Goal: Information Seeking & Learning: Understand process/instructions

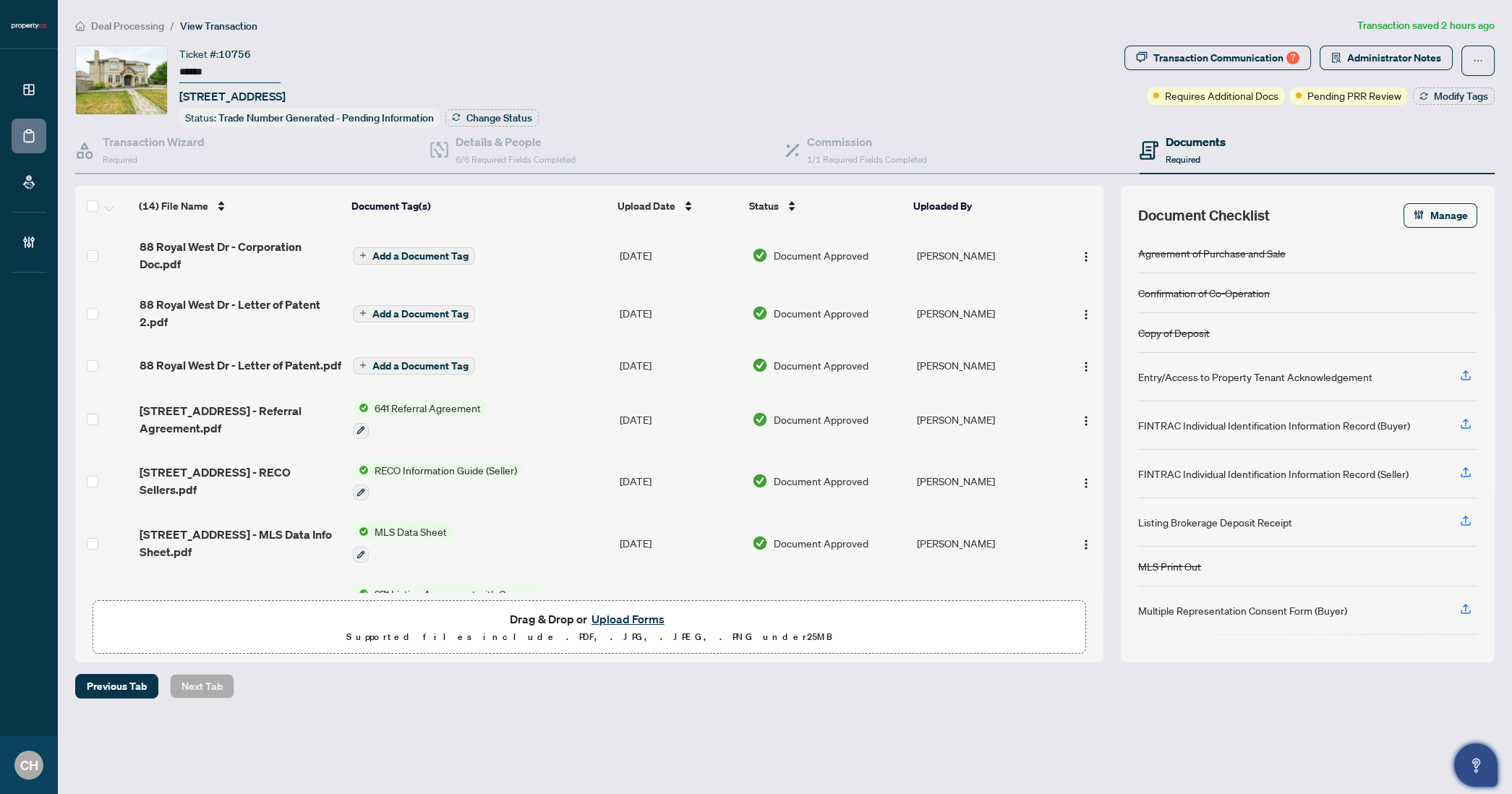
click at [1487, 767] on button "Open asap" at bounding box center [1476, 764] width 43 height 43
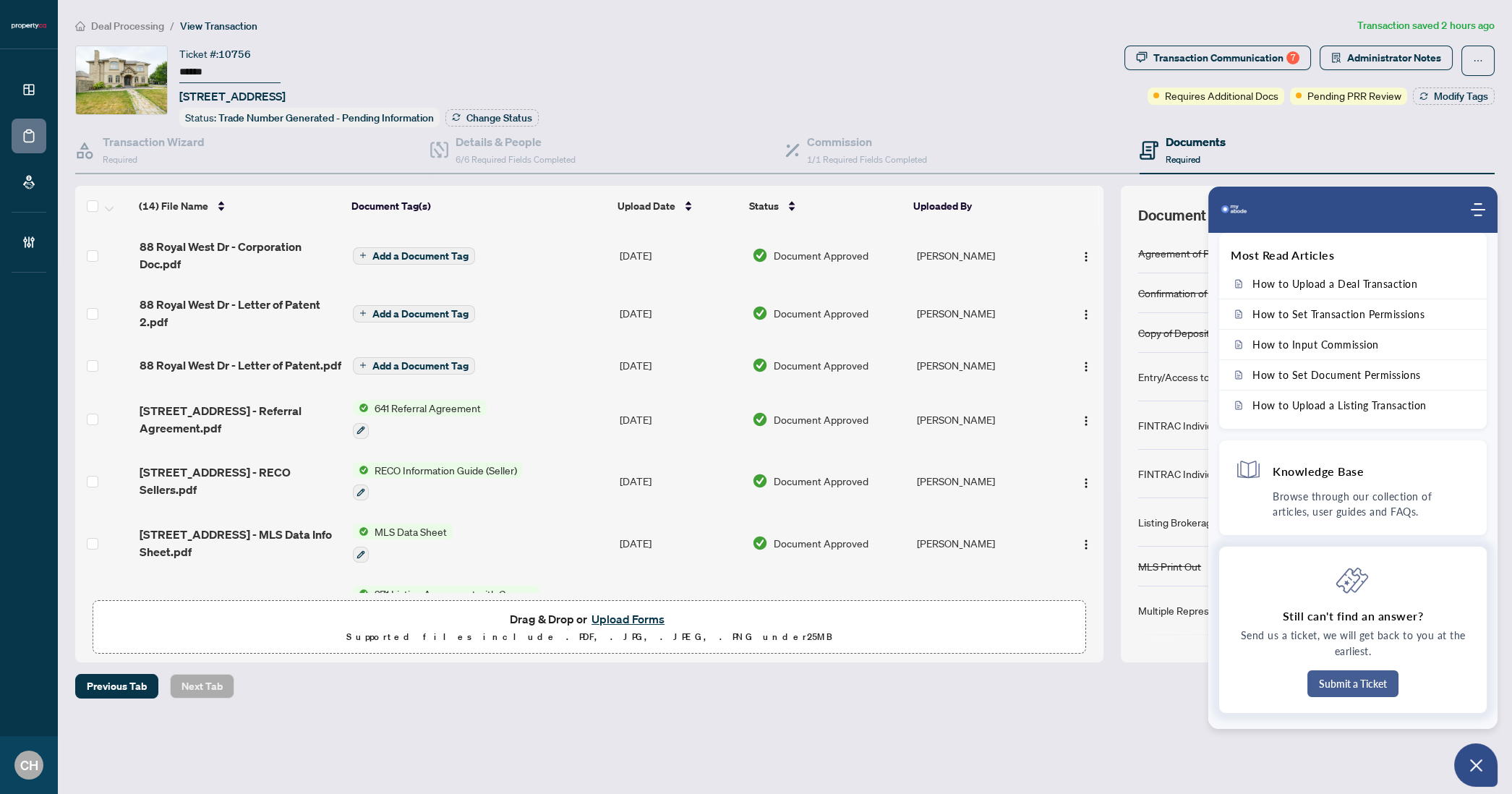
click at [1376, 692] on button "Submit a Ticket" at bounding box center [1352, 684] width 91 height 27
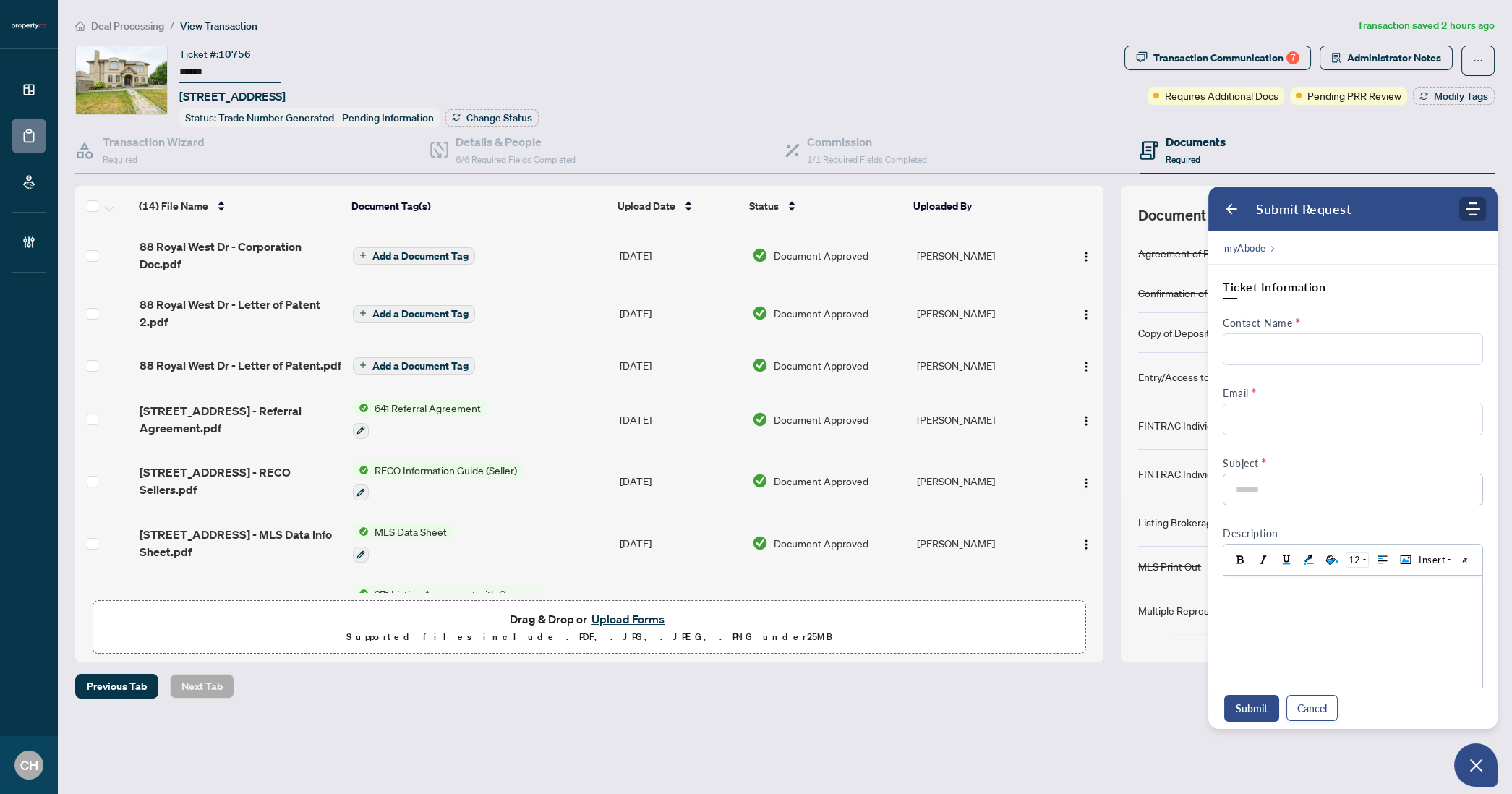
click at [1473, 209] on use "Modules Menu" at bounding box center [1473, 209] width 14 height 13
click at [1278, 246] on div "myAbode" at bounding box center [1352, 247] width 289 height 33
click at [1225, 211] on icon "Back" at bounding box center [1231, 208] width 14 height 14
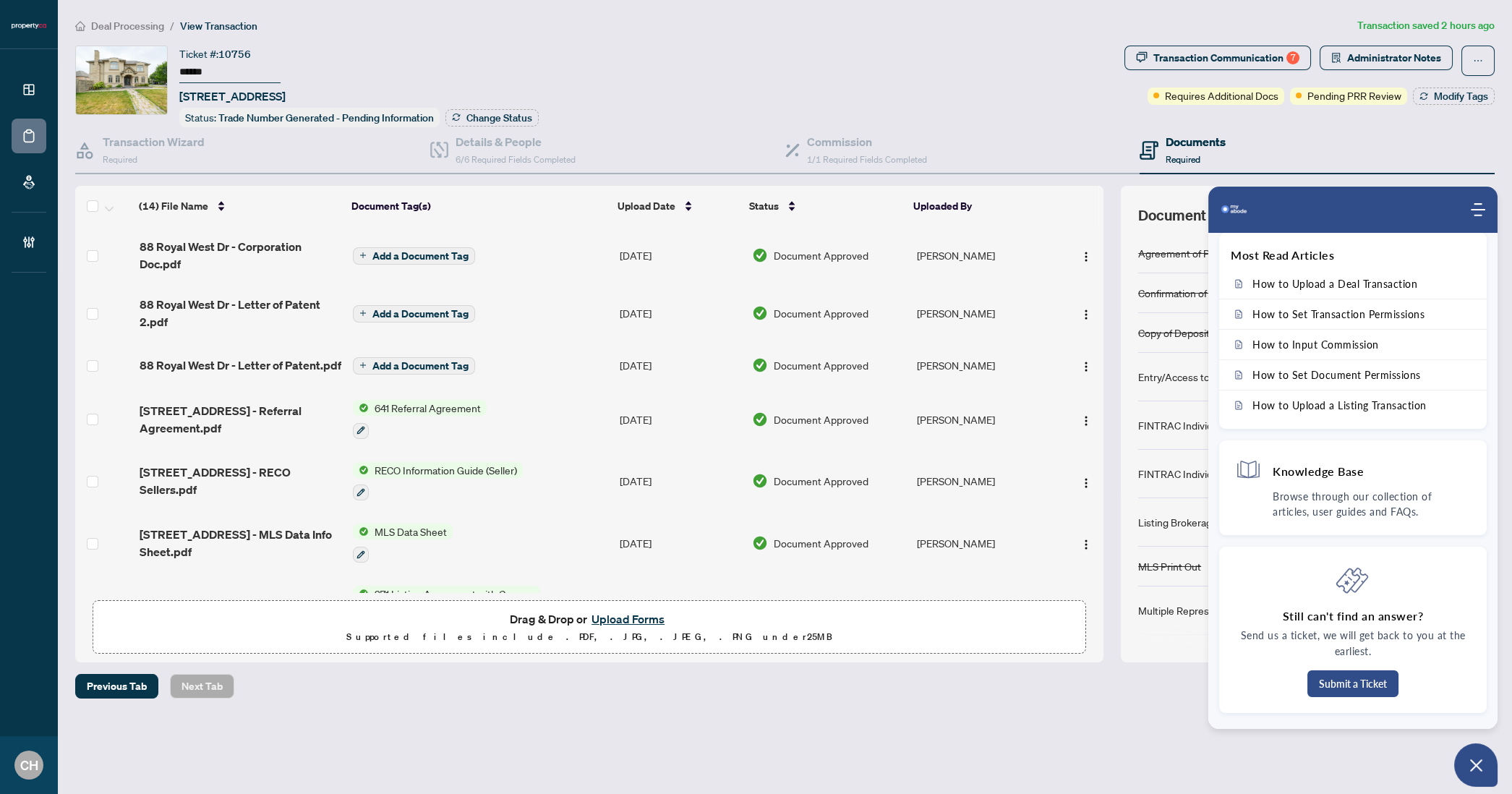
click at [1232, 205] on img "Company logo" at bounding box center [1234, 209] width 29 height 29
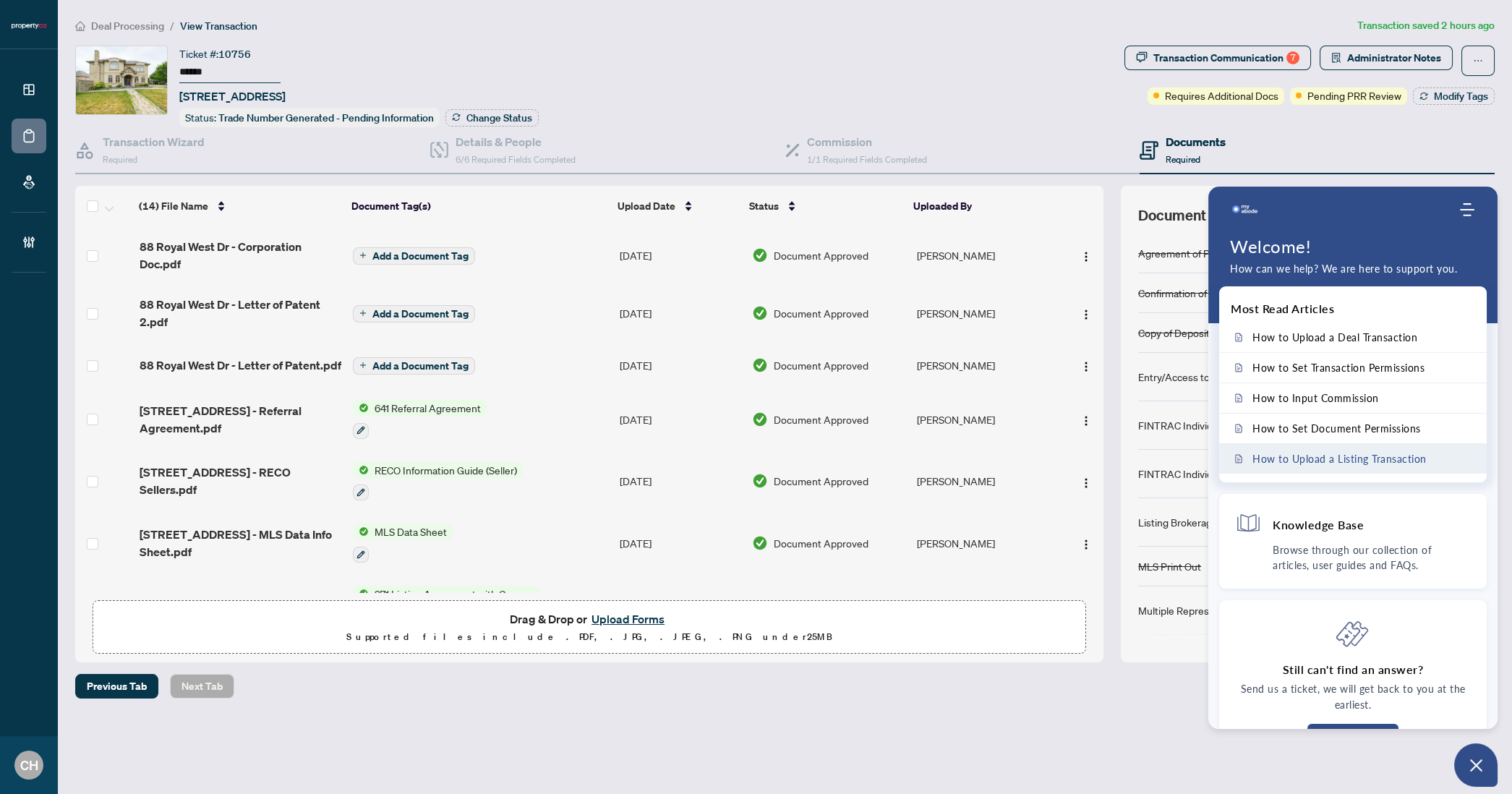
click at [1361, 451] on link "How to Upload a Listing Transaction" at bounding box center [1353, 459] width 267 height 30
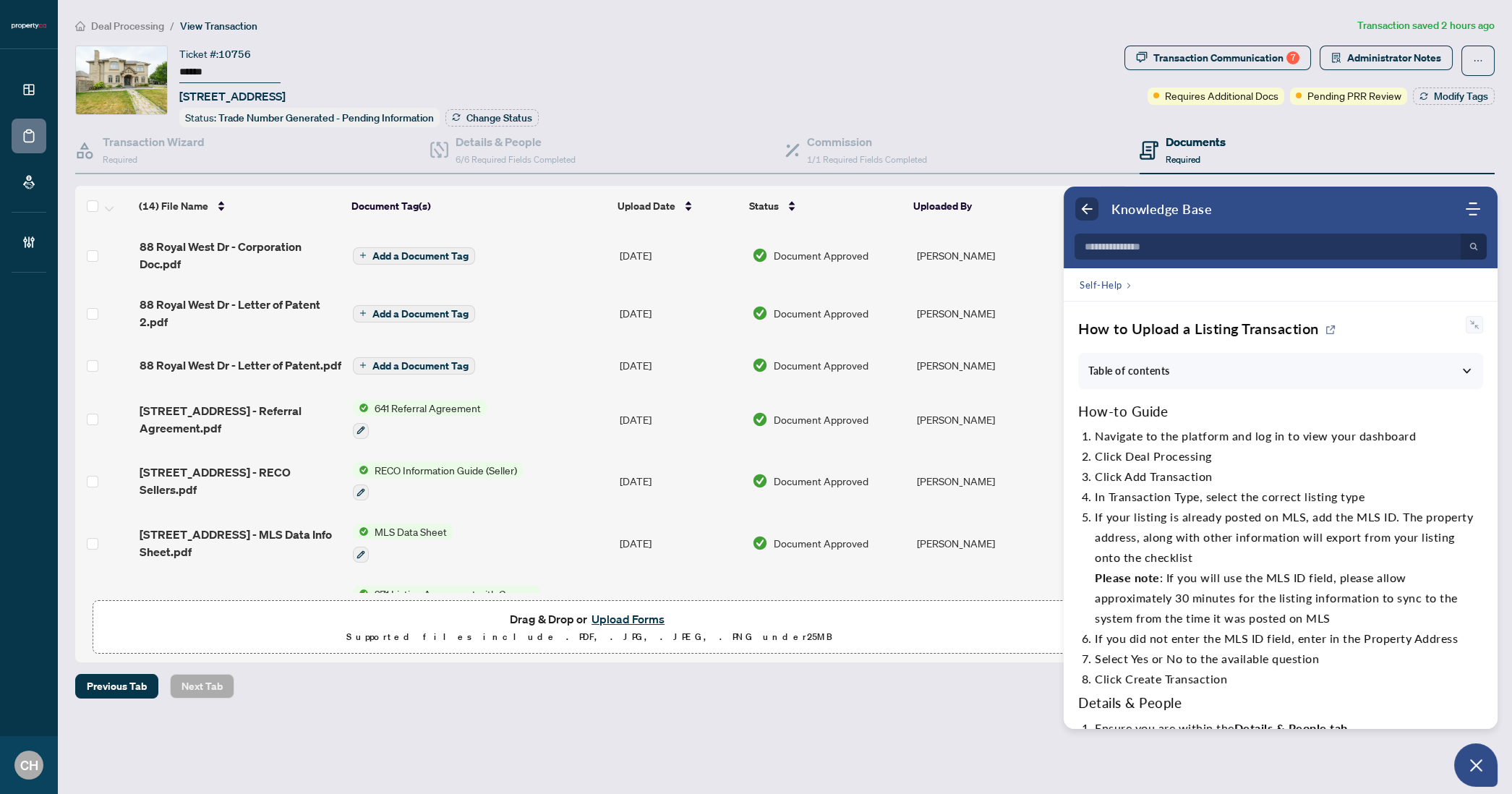
click at [1091, 212] on icon "Back" at bounding box center [1086, 208] width 14 height 14
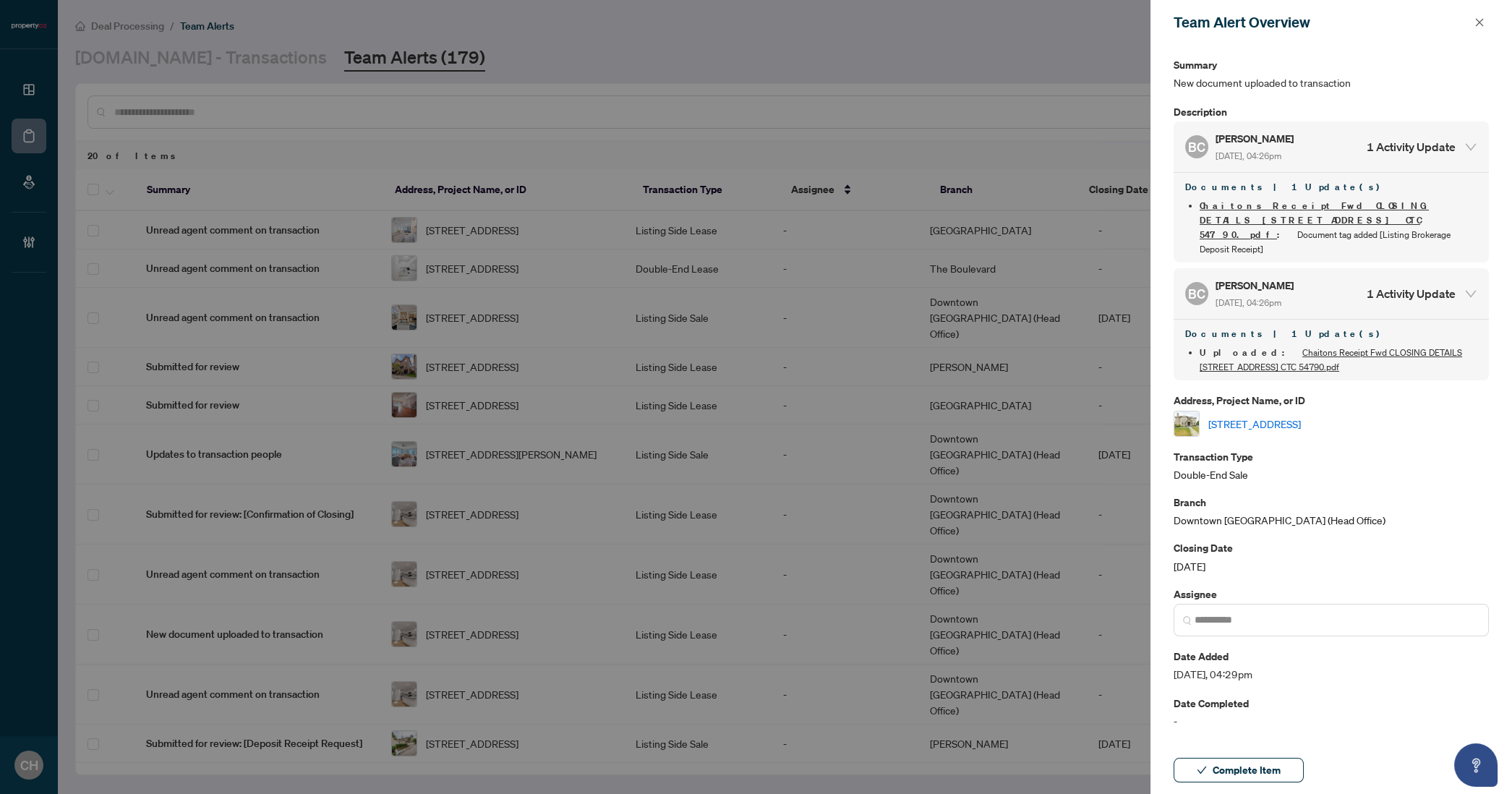
scroll to position [330, 0]
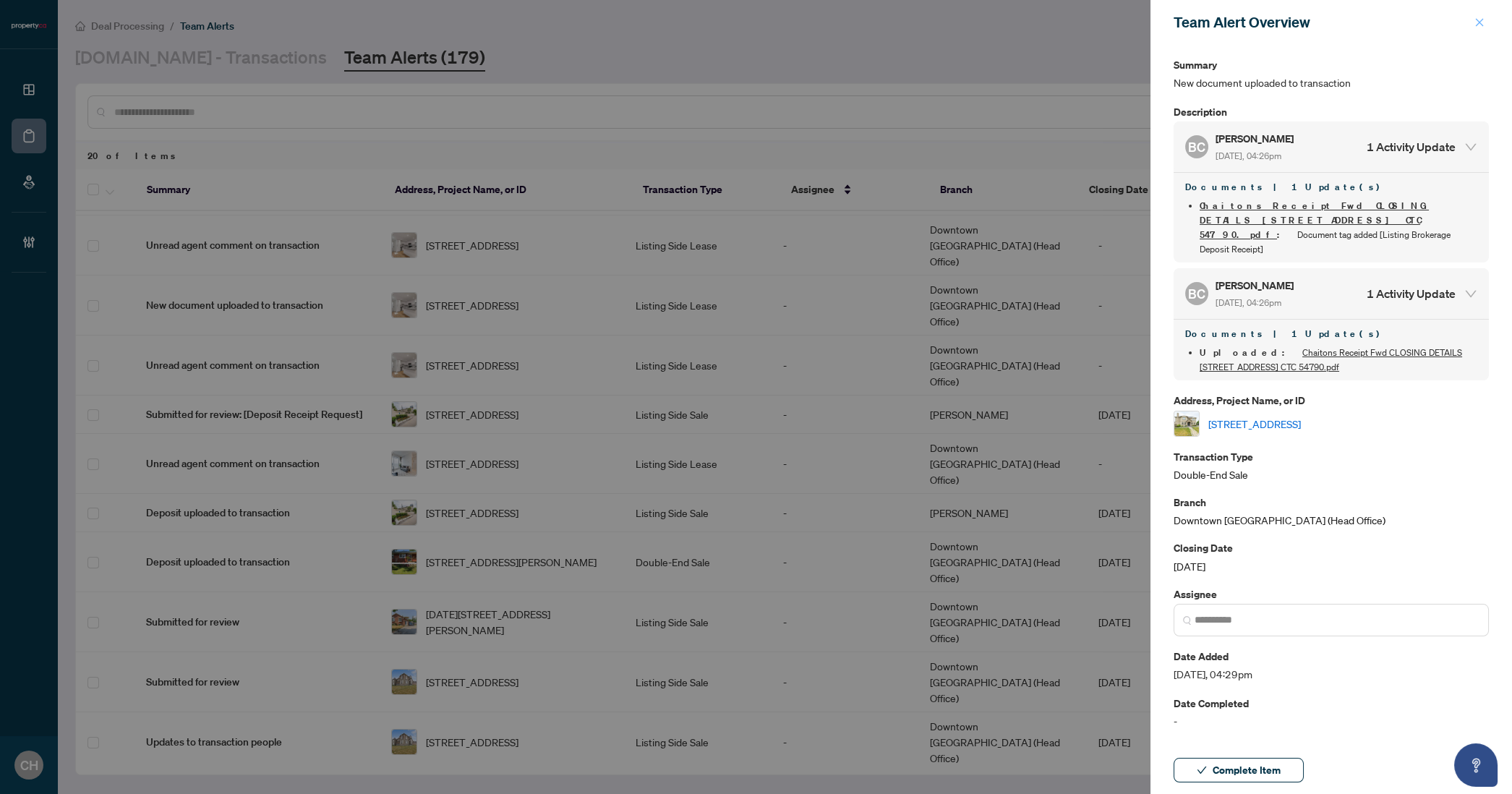
click at [1475, 25] on icon "close" at bounding box center [1480, 22] width 11 height 11
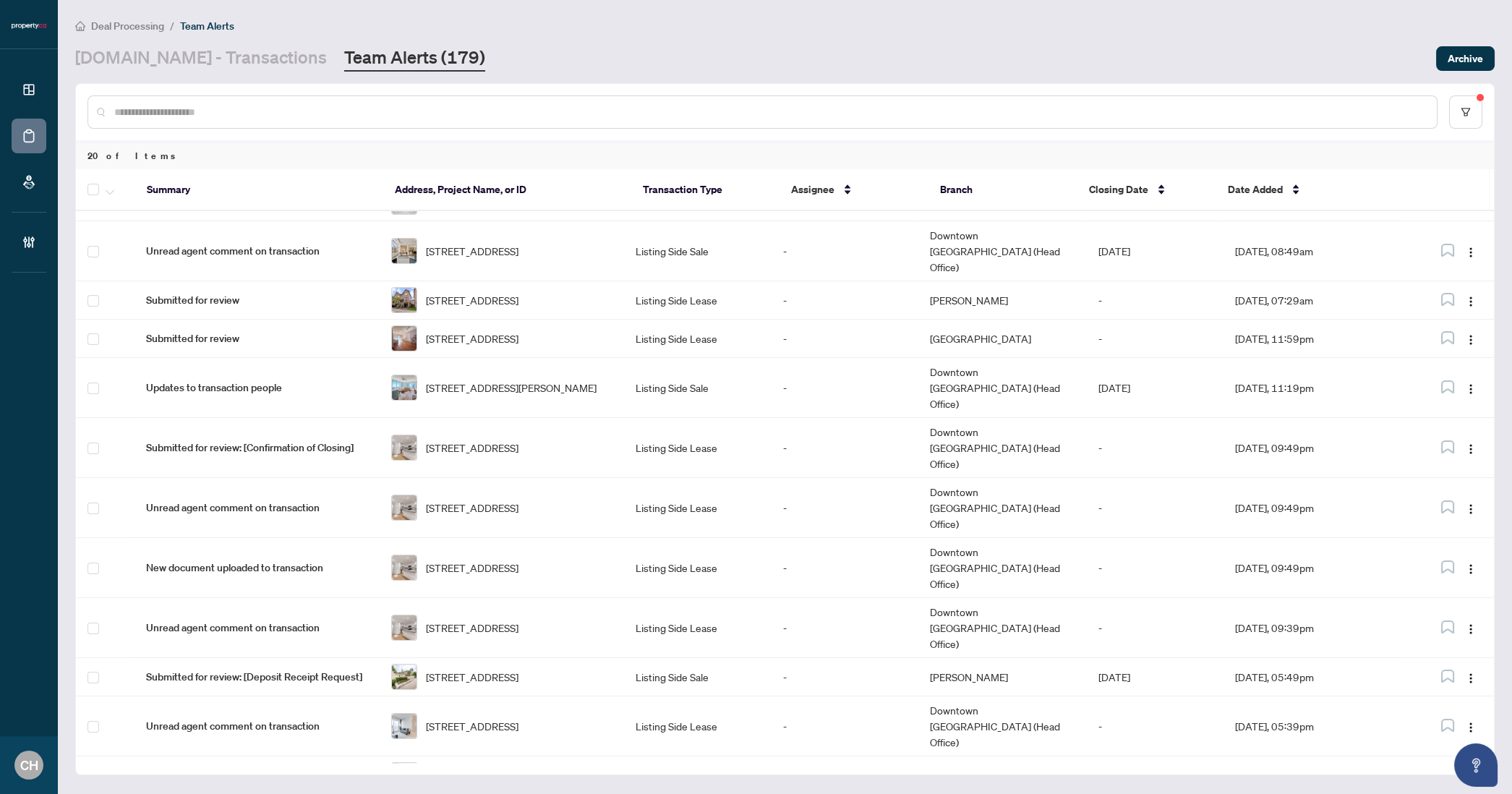
scroll to position [0, 0]
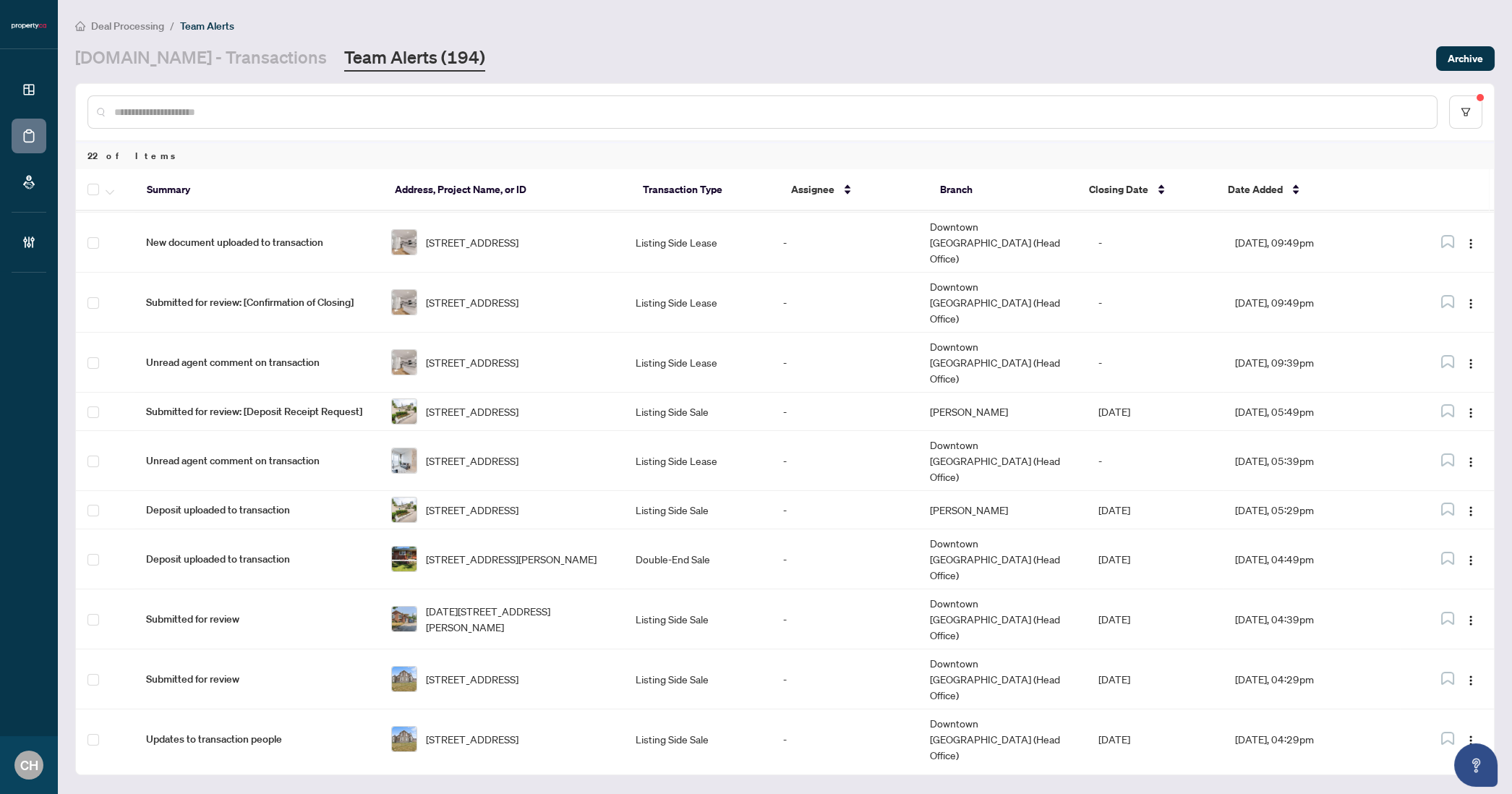
scroll to position [417, 0]
